Goal: Task Accomplishment & Management: Complete application form

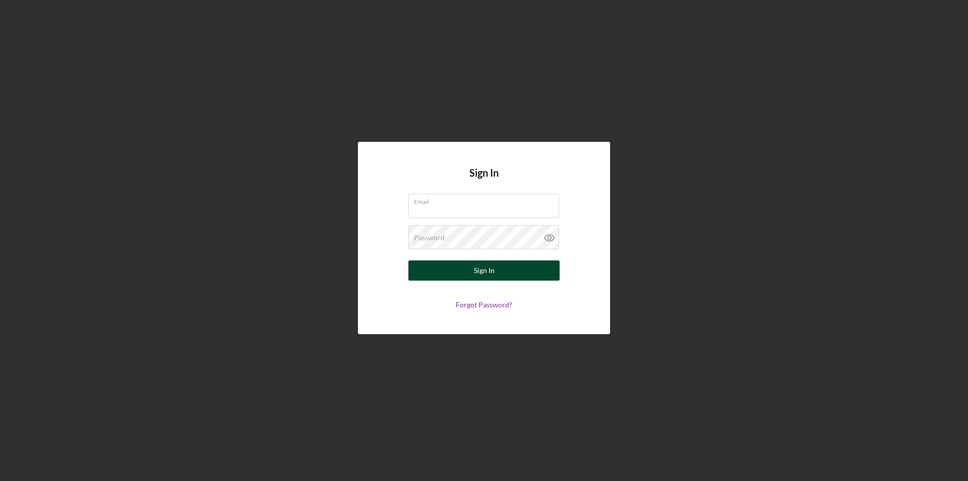
type input "[PERSON_NAME][EMAIL_ADDRESS][DOMAIN_NAME]"
click at [480, 270] on div "Sign In" at bounding box center [484, 270] width 21 height 20
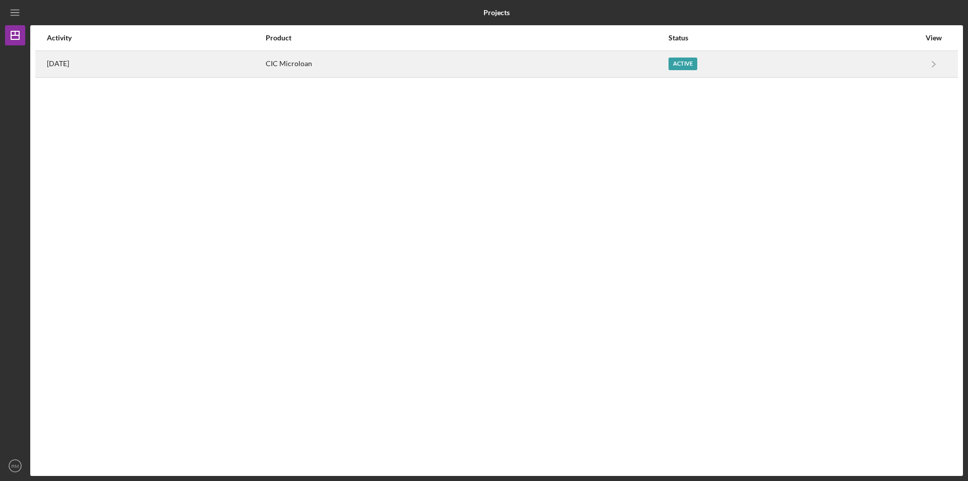
click at [760, 73] on div "Active" at bounding box center [795, 63] width 252 height 25
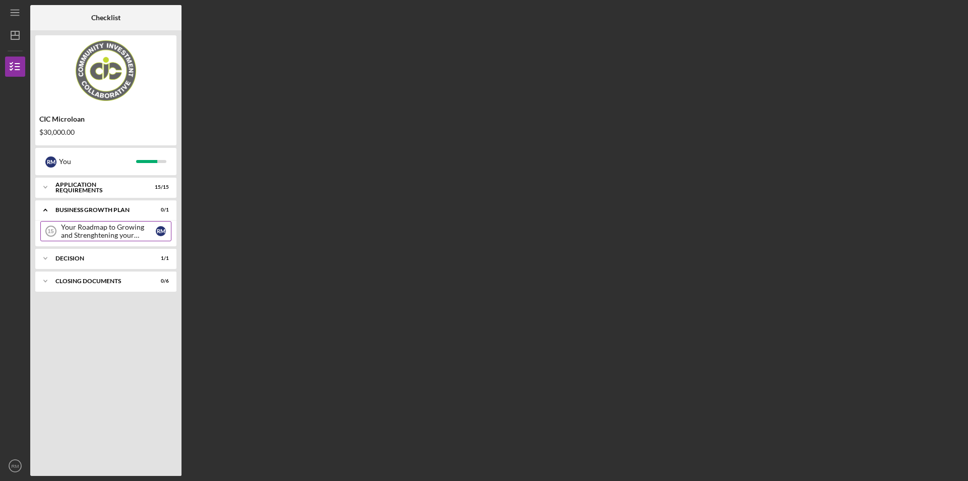
click at [136, 236] on div "Your Roadmap to Growing and Strenghtening your Business" at bounding box center [108, 231] width 95 height 16
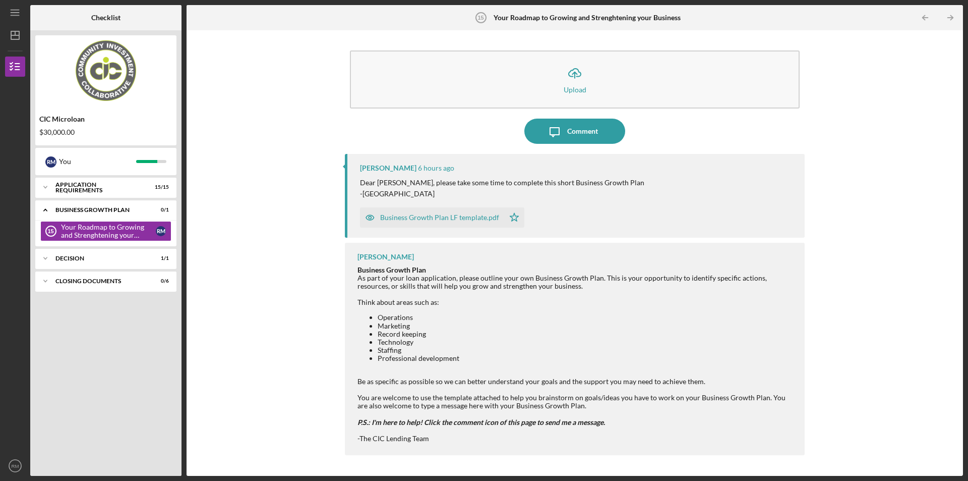
click at [462, 220] on div "Business Growth Plan LF template.pdf" at bounding box center [439, 217] width 119 height 8
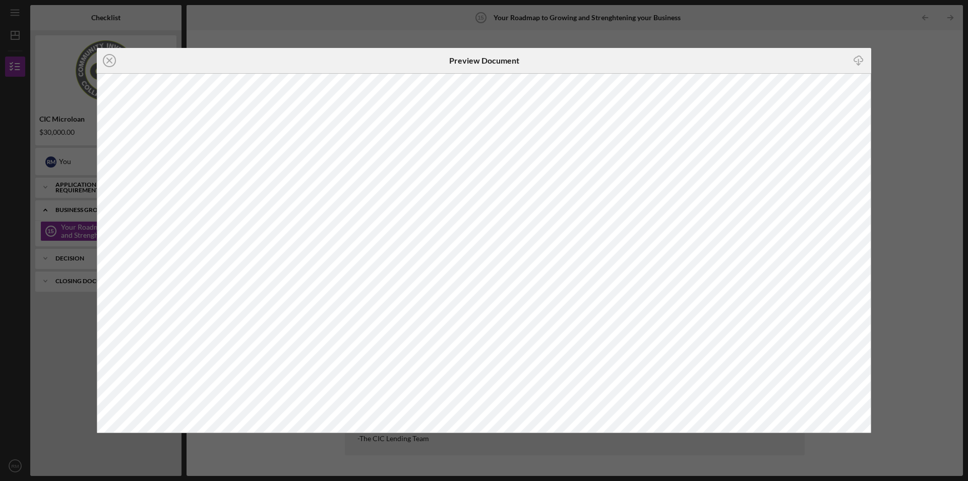
click at [526, 57] on div "Preview Document" at bounding box center [484, 60] width 258 height 25
click at [111, 61] on icon "Icon/Close" at bounding box center [109, 60] width 25 height 25
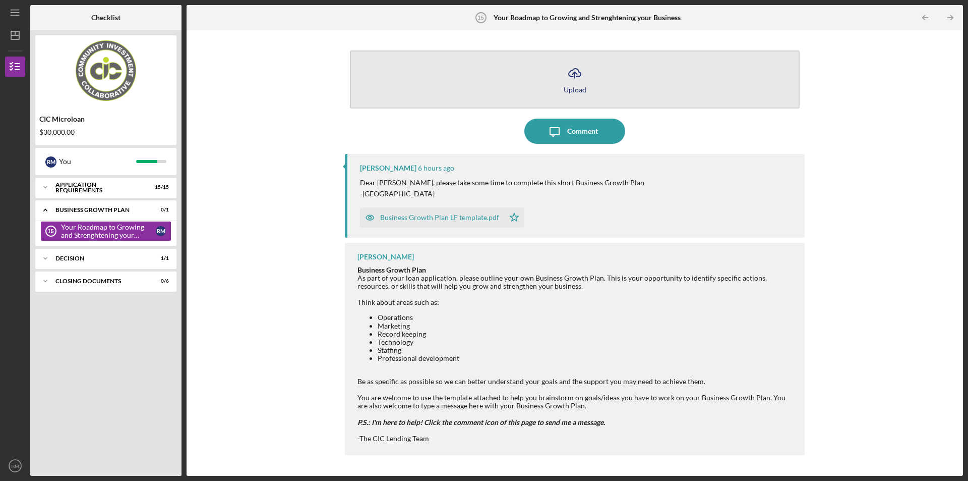
click at [578, 80] on icon "Icon/Upload" at bounding box center [574, 73] width 25 height 25
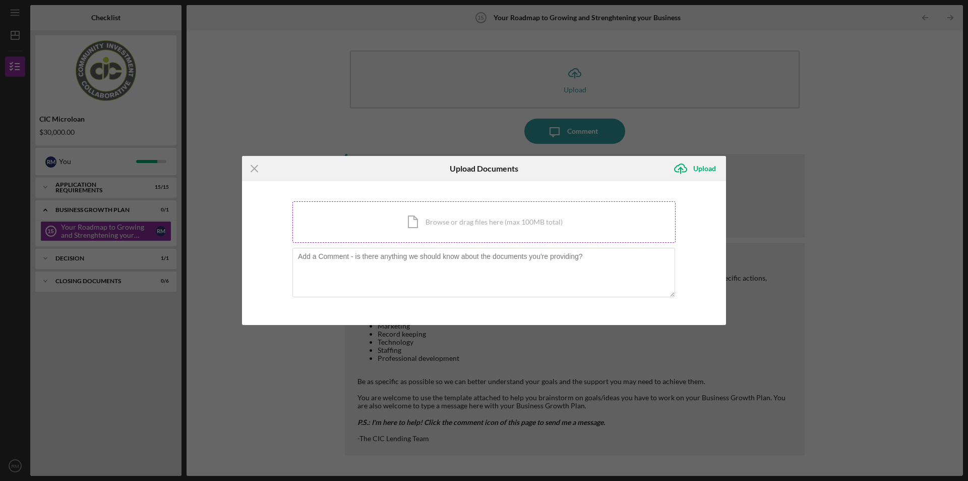
click at [458, 224] on div "Icon/Document Browse or drag files here (max 100MB total) Tap to choose files o…" at bounding box center [484, 221] width 383 height 41
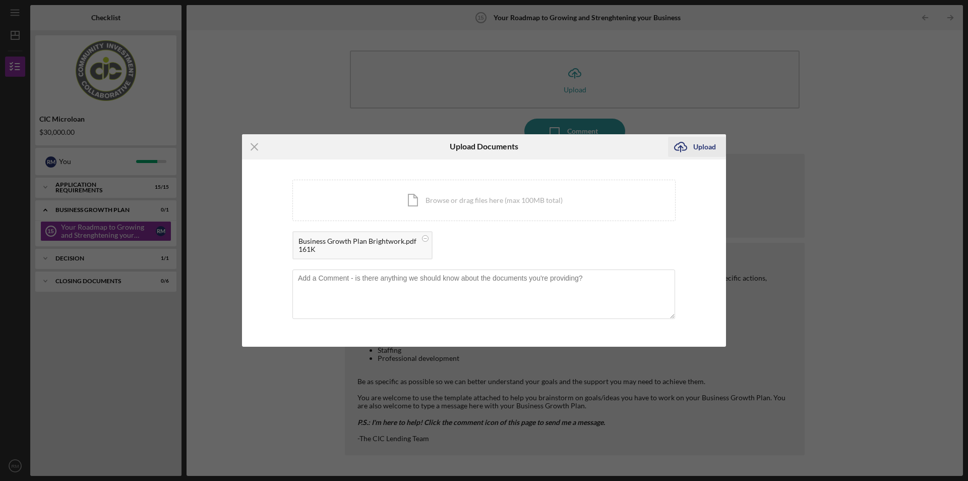
click at [705, 145] on div "Upload" at bounding box center [705, 147] width 23 height 20
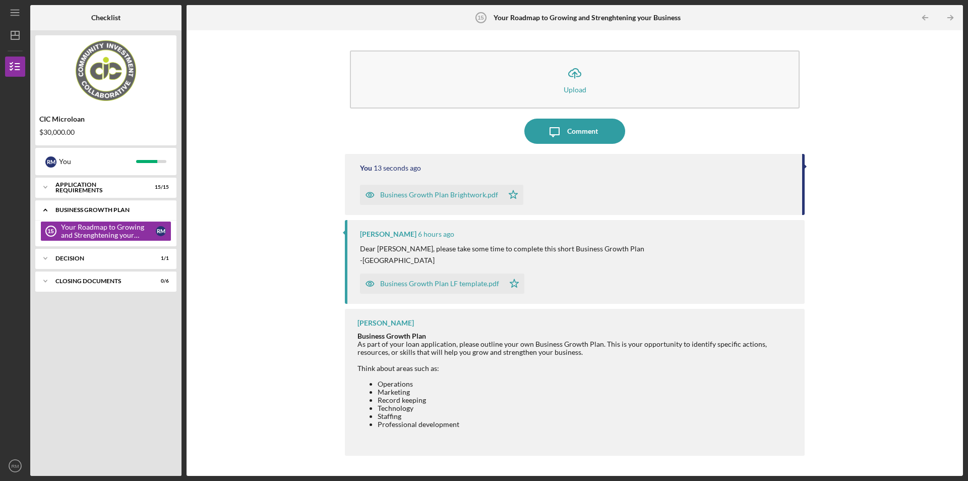
click at [42, 207] on icon "Icon/Expander" at bounding box center [45, 210] width 20 height 20
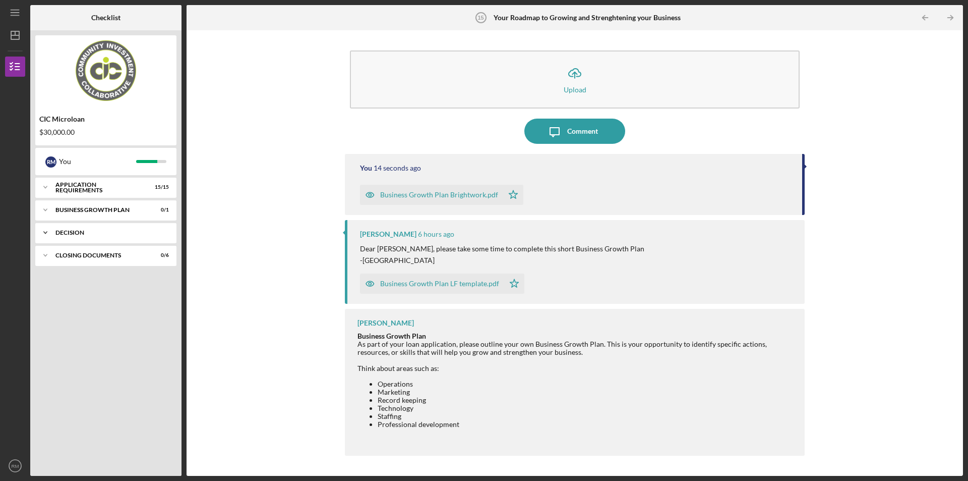
click at [163, 239] on div "Icon/Expander Decision 1 / 1" at bounding box center [105, 232] width 141 height 20
click at [92, 258] on link "Decision Decision R M" at bounding box center [105, 254] width 131 height 20
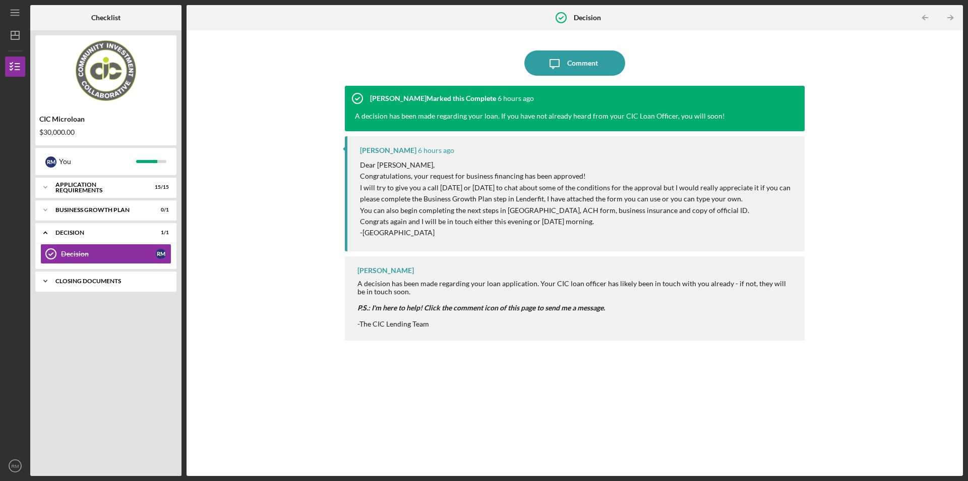
click at [129, 281] on div "CLOSING DOCUMENTS" at bounding box center [109, 281] width 108 height 6
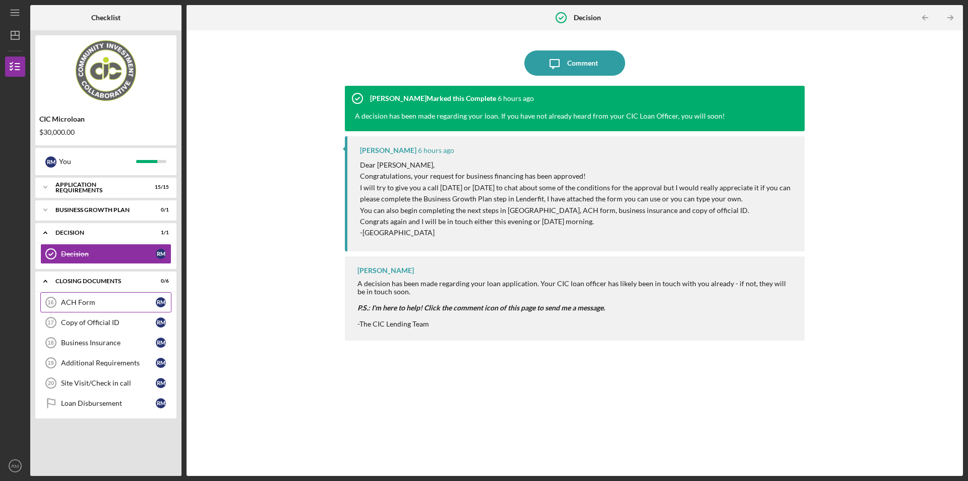
click at [100, 307] on link "ACH Form 16 ACH Form R M" at bounding box center [105, 302] width 131 height 20
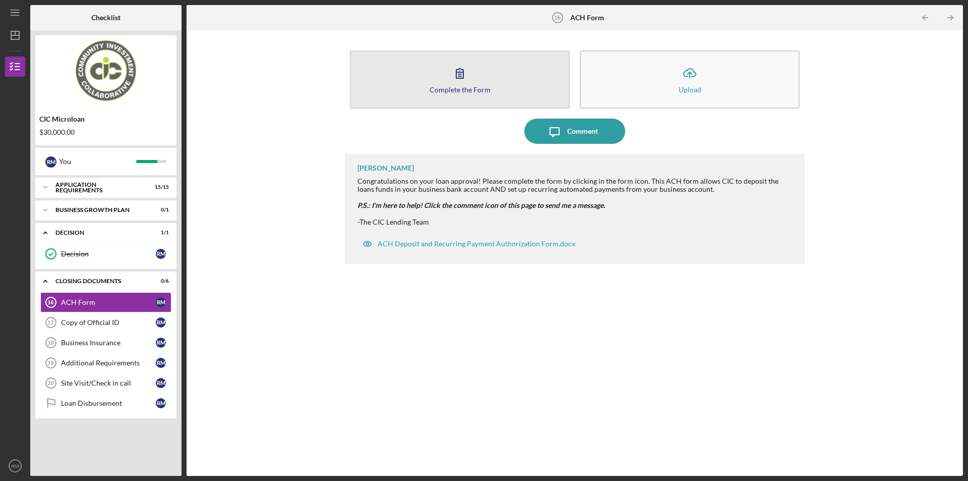
click at [468, 93] on div "Complete the Form" at bounding box center [460, 90] width 61 height 8
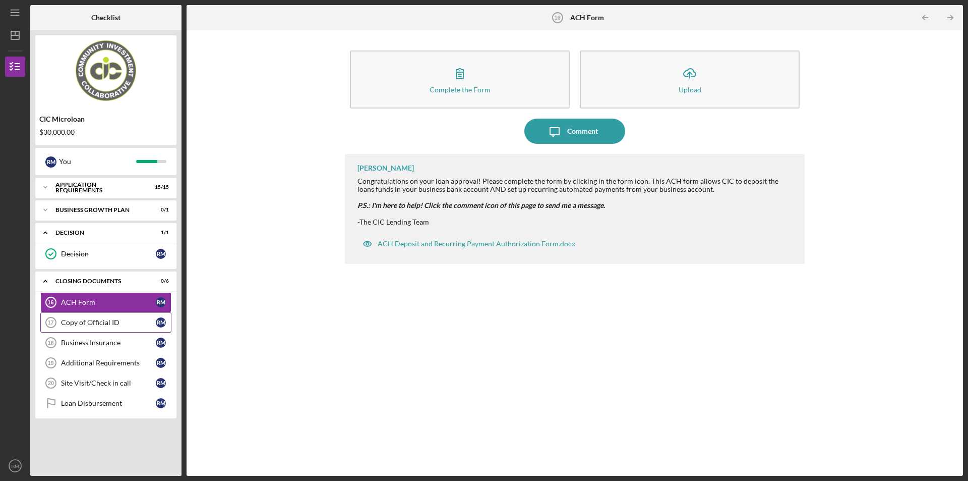
click at [97, 326] on div "Copy of Official ID" at bounding box center [108, 322] width 95 height 8
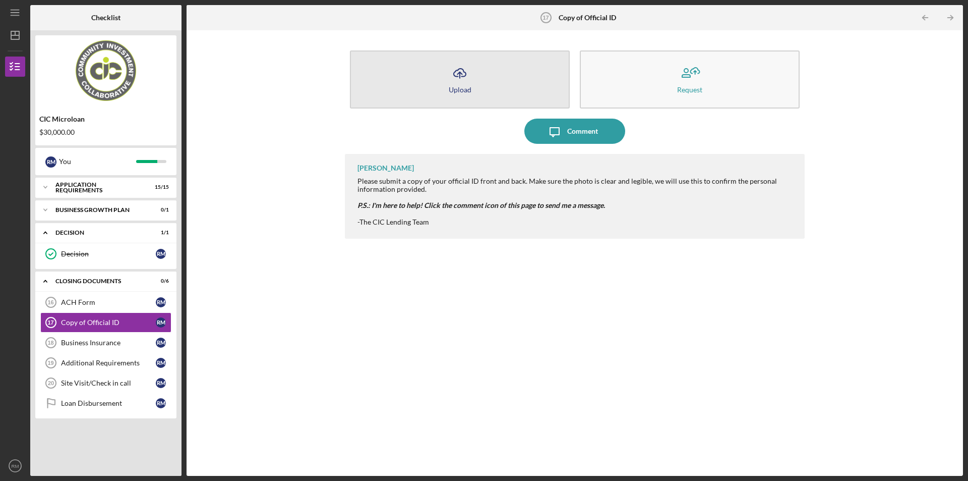
click at [432, 72] on button "Icon/Upload Upload" at bounding box center [460, 79] width 220 height 58
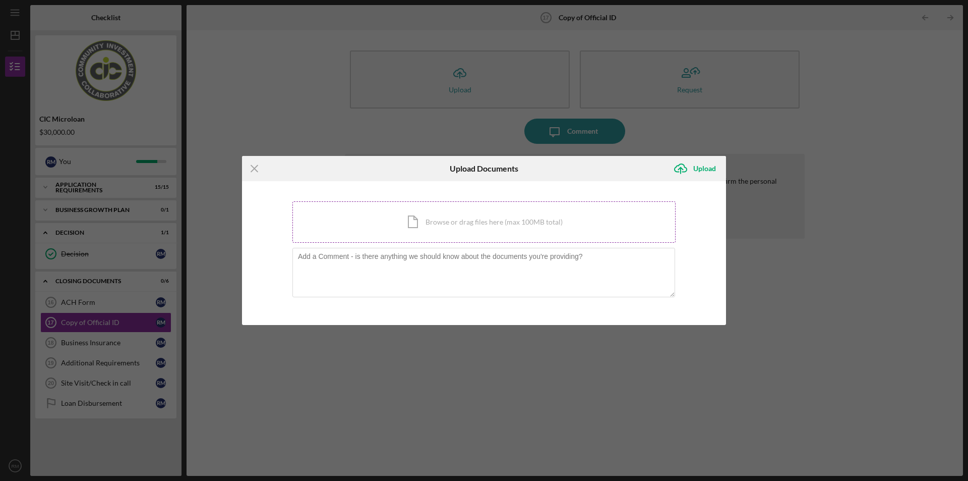
click at [492, 225] on div "Icon/Document Browse or drag files here (max 100MB total) Tap to choose files o…" at bounding box center [484, 221] width 383 height 41
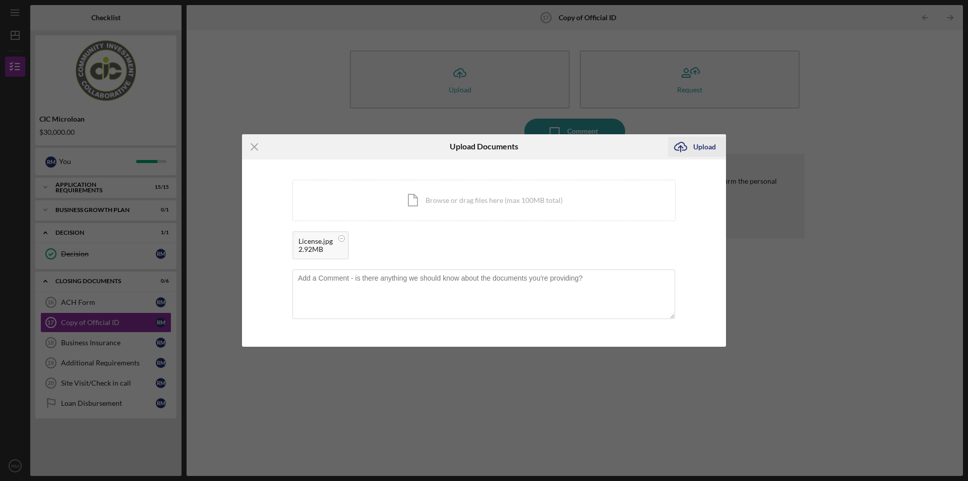
click at [704, 145] on div "Upload" at bounding box center [705, 147] width 23 height 20
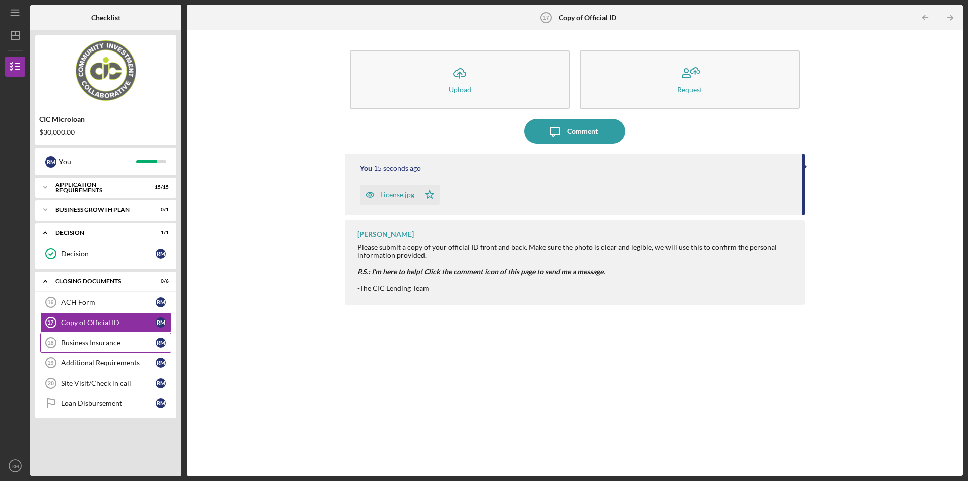
click at [85, 343] on div "Business Insurance" at bounding box center [108, 342] width 95 height 8
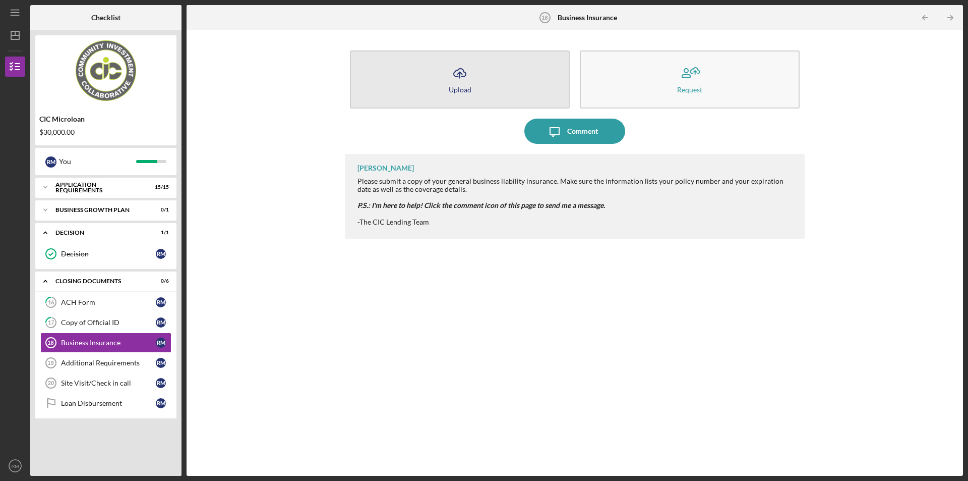
click at [456, 72] on icon "Icon/Upload" at bounding box center [459, 73] width 25 height 25
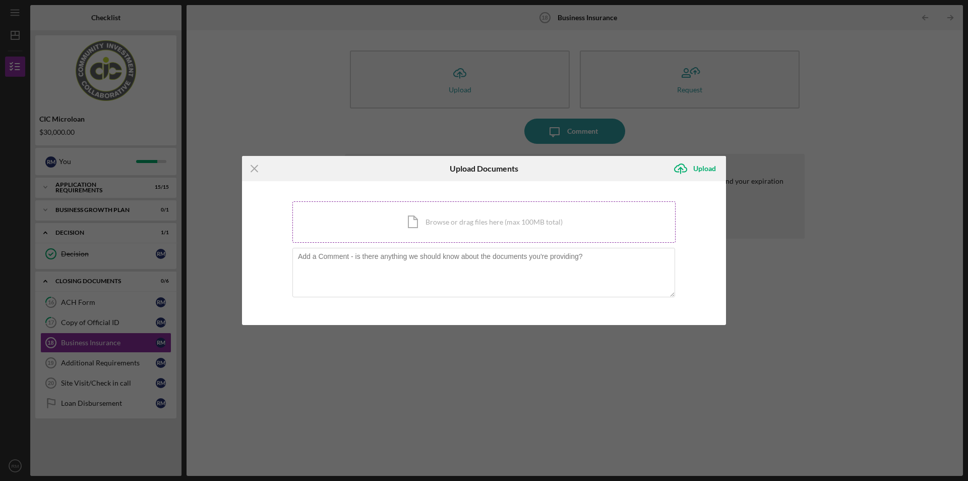
click at [448, 215] on div "Icon/Document Browse or drag files here (max 100MB total) Tap to choose files o…" at bounding box center [484, 221] width 383 height 41
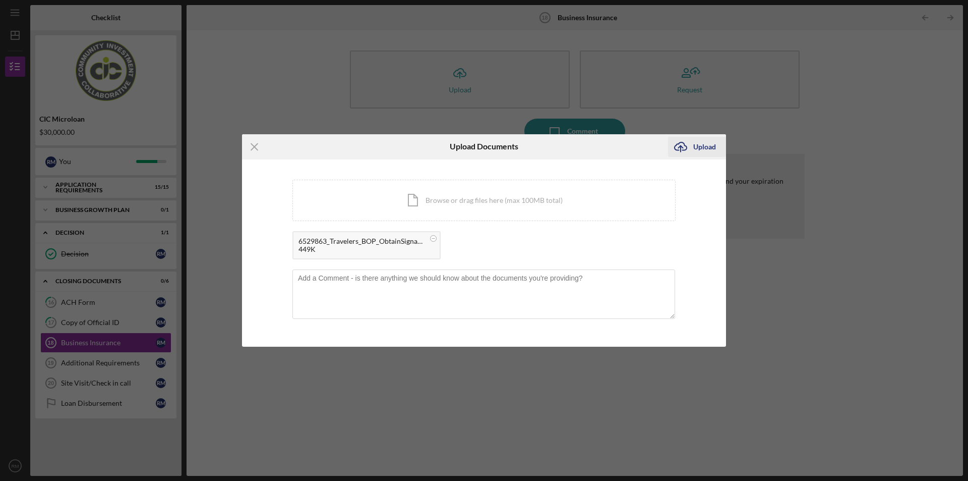
click at [689, 145] on icon "Icon/Upload" at bounding box center [680, 146] width 25 height 25
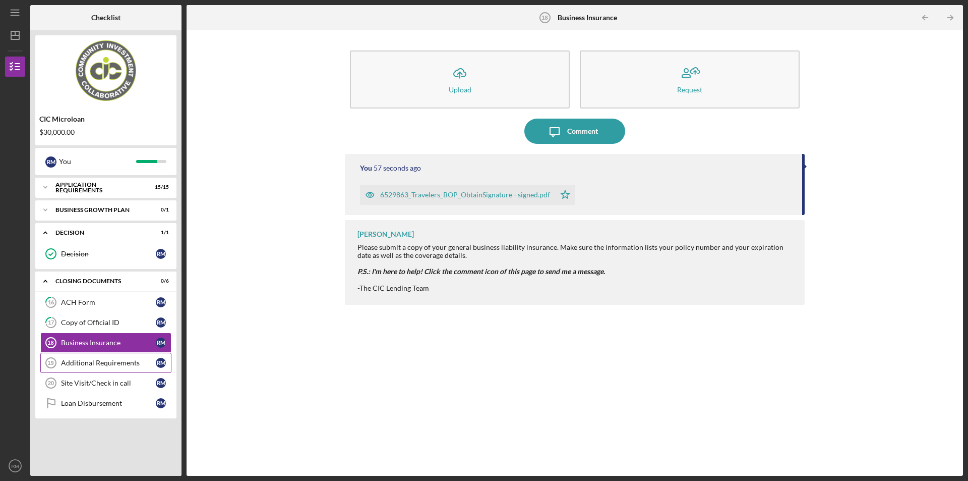
click at [113, 364] on div "Additional Requirements" at bounding box center [108, 363] width 95 height 8
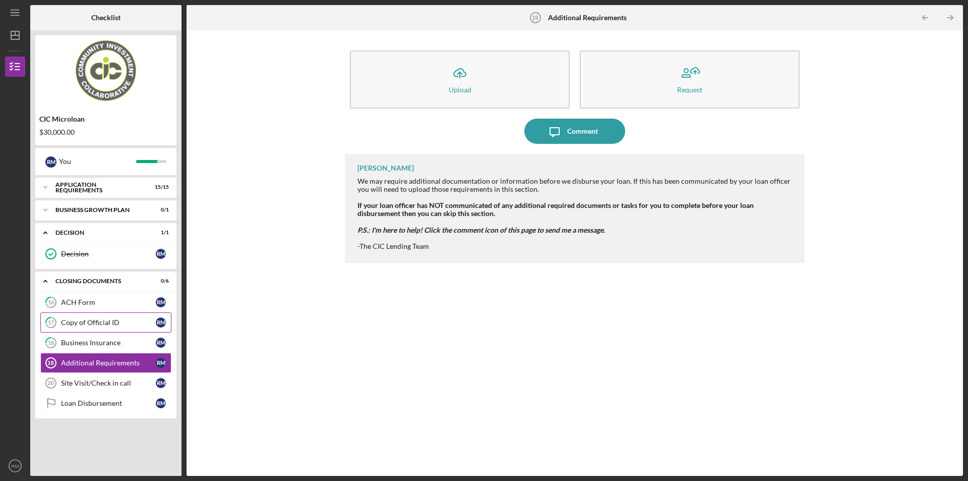
click at [82, 321] on div "Copy of Official ID" at bounding box center [108, 322] width 95 height 8
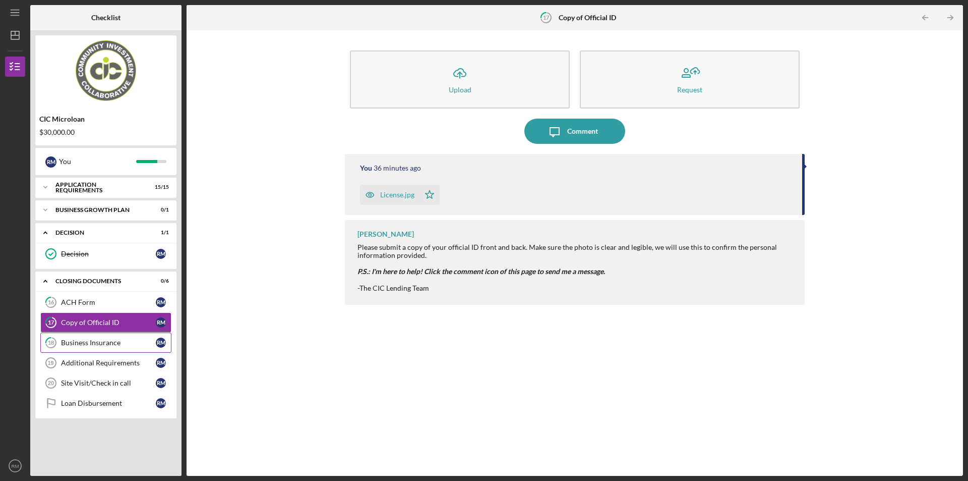
click at [116, 340] on div "Business Insurance" at bounding box center [108, 342] width 95 height 8
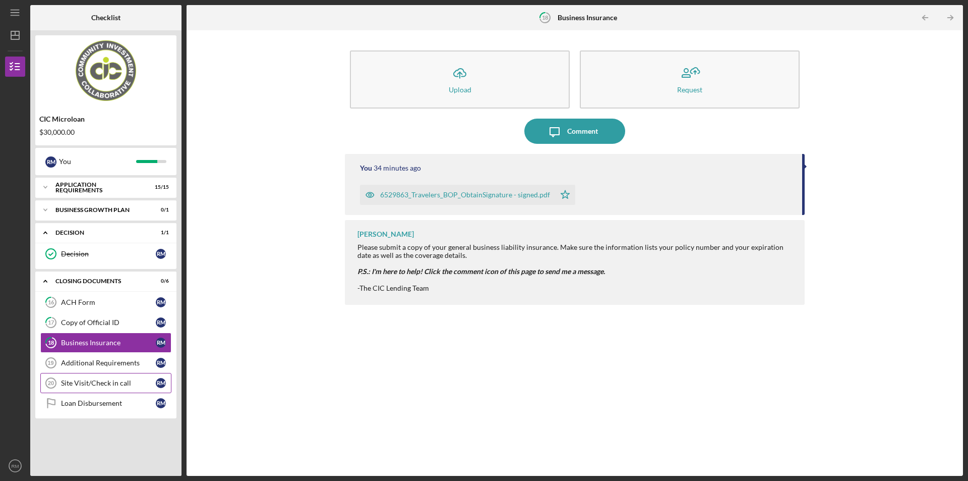
click at [110, 386] on div "Site Visit/Check in call" at bounding box center [108, 383] width 95 height 8
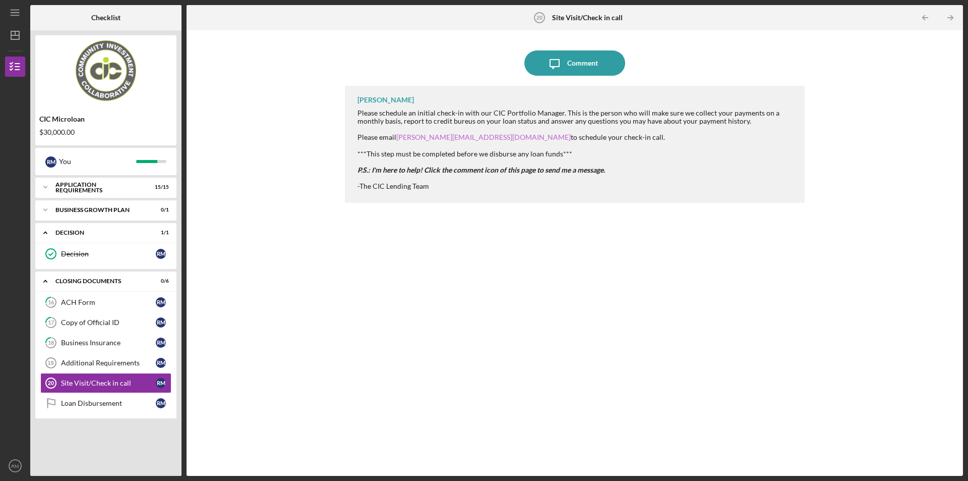
click at [428, 136] on link "[PERSON_NAME][EMAIL_ADDRESS][DOMAIN_NAME]" at bounding box center [483, 137] width 175 height 9
click at [422, 133] on link "[PERSON_NAME][EMAIL_ADDRESS][DOMAIN_NAME]" at bounding box center [483, 137] width 175 height 9
click at [120, 212] on div "Business Growth Plan" at bounding box center [109, 210] width 108 height 6
